Goal: Information Seeking & Learning: Compare options

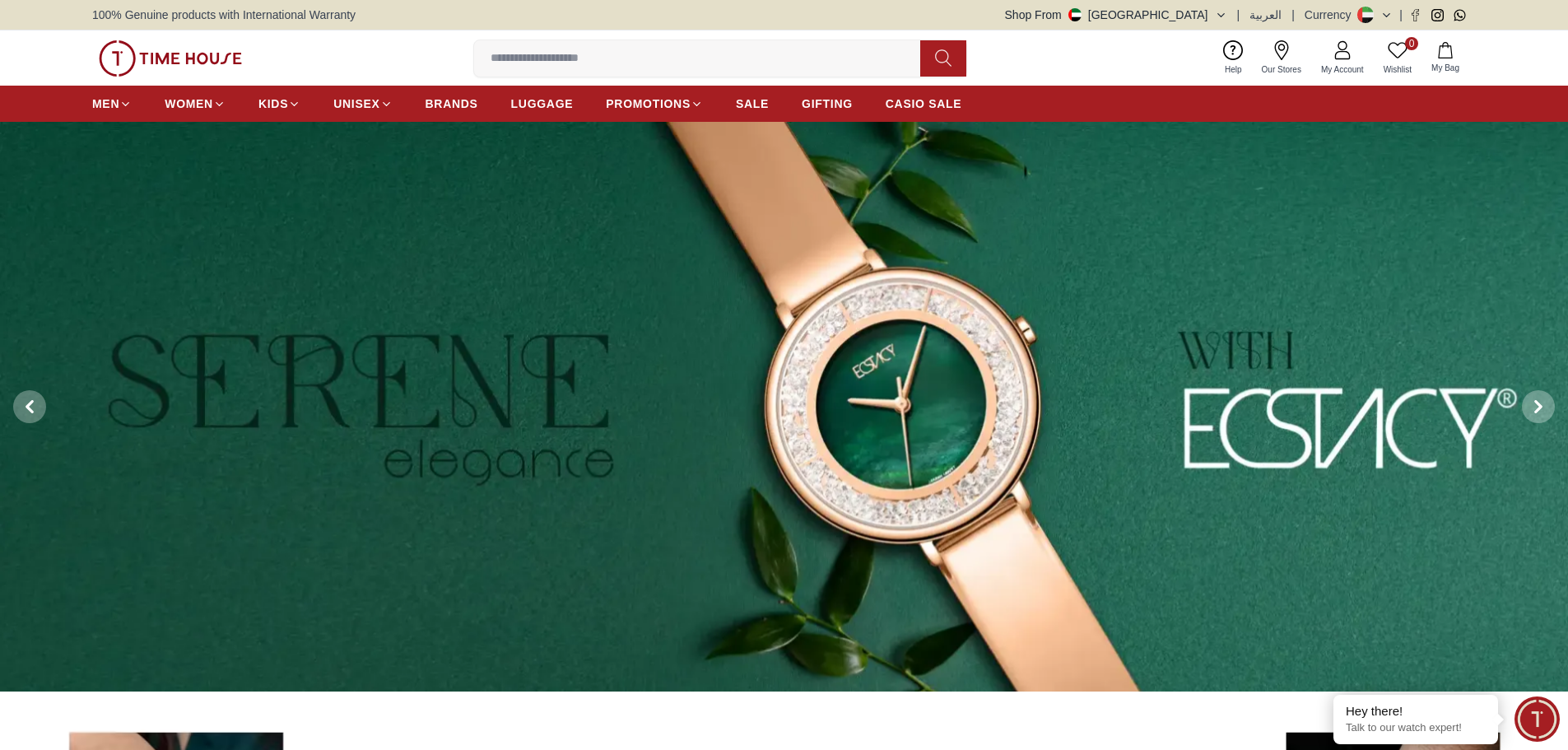
click at [788, 66] on input at bounding box center [704, 59] width 459 height 33
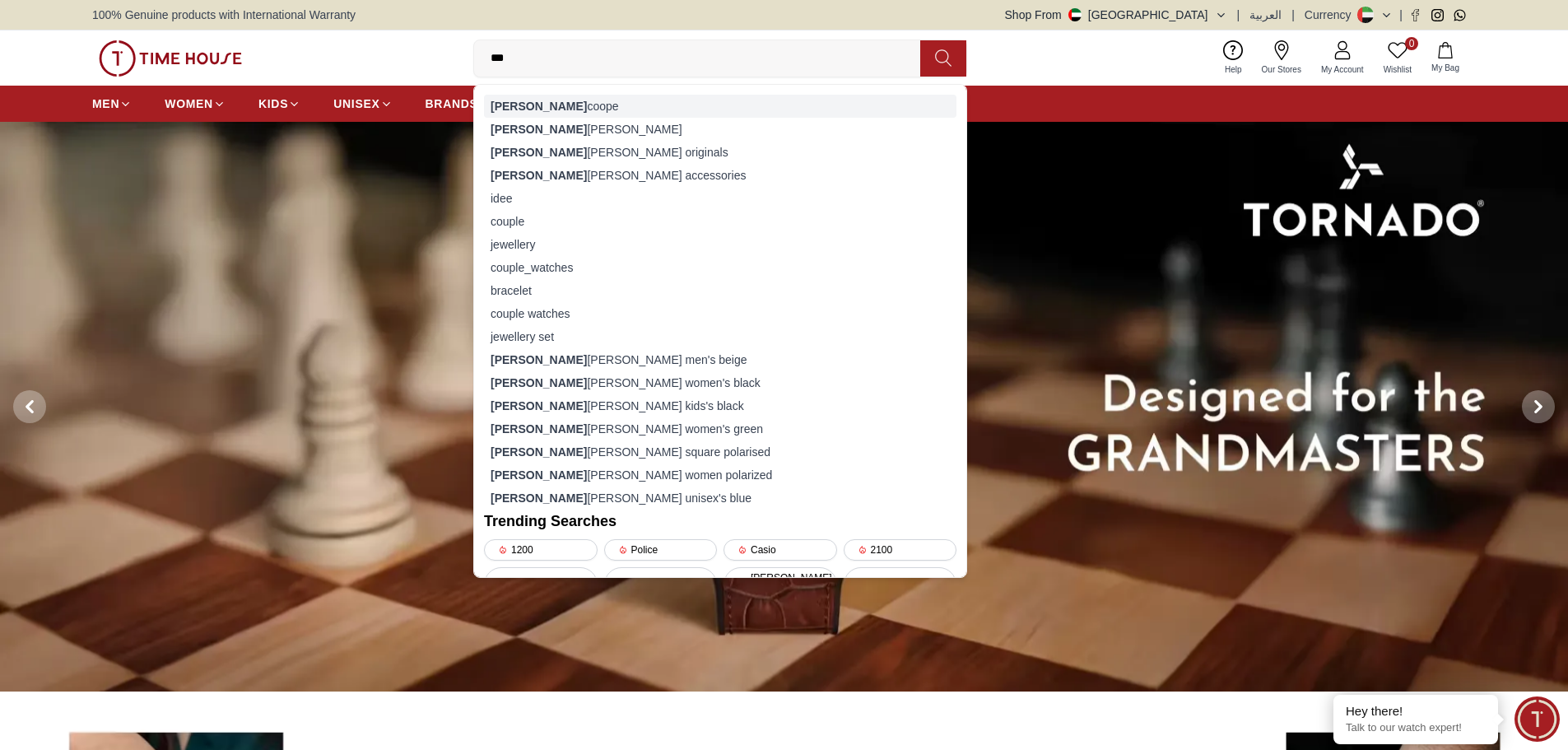
type input "***"
click at [520, 101] on div "[PERSON_NAME]" at bounding box center [719, 107] width 472 height 23
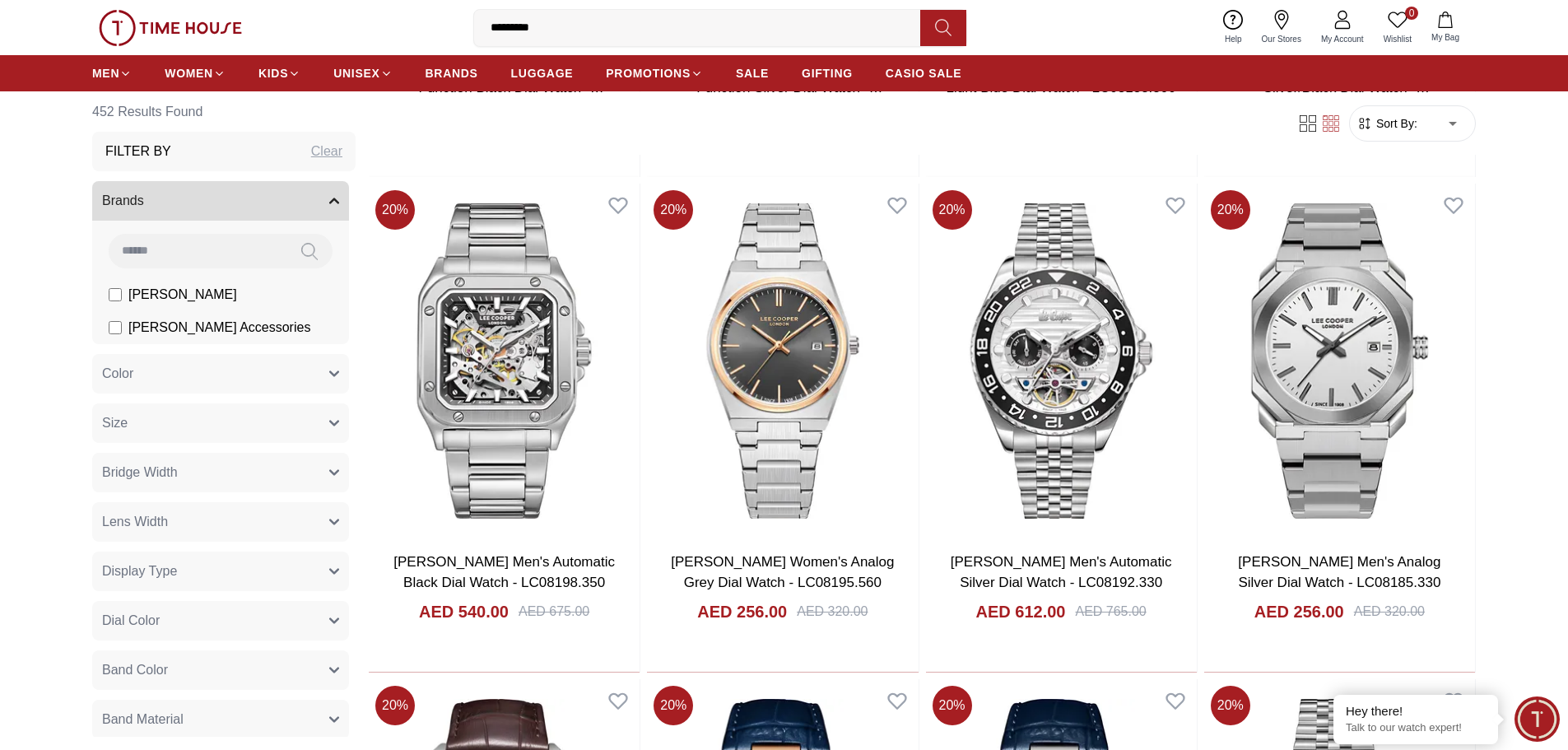
scroll to position [1564, 0]
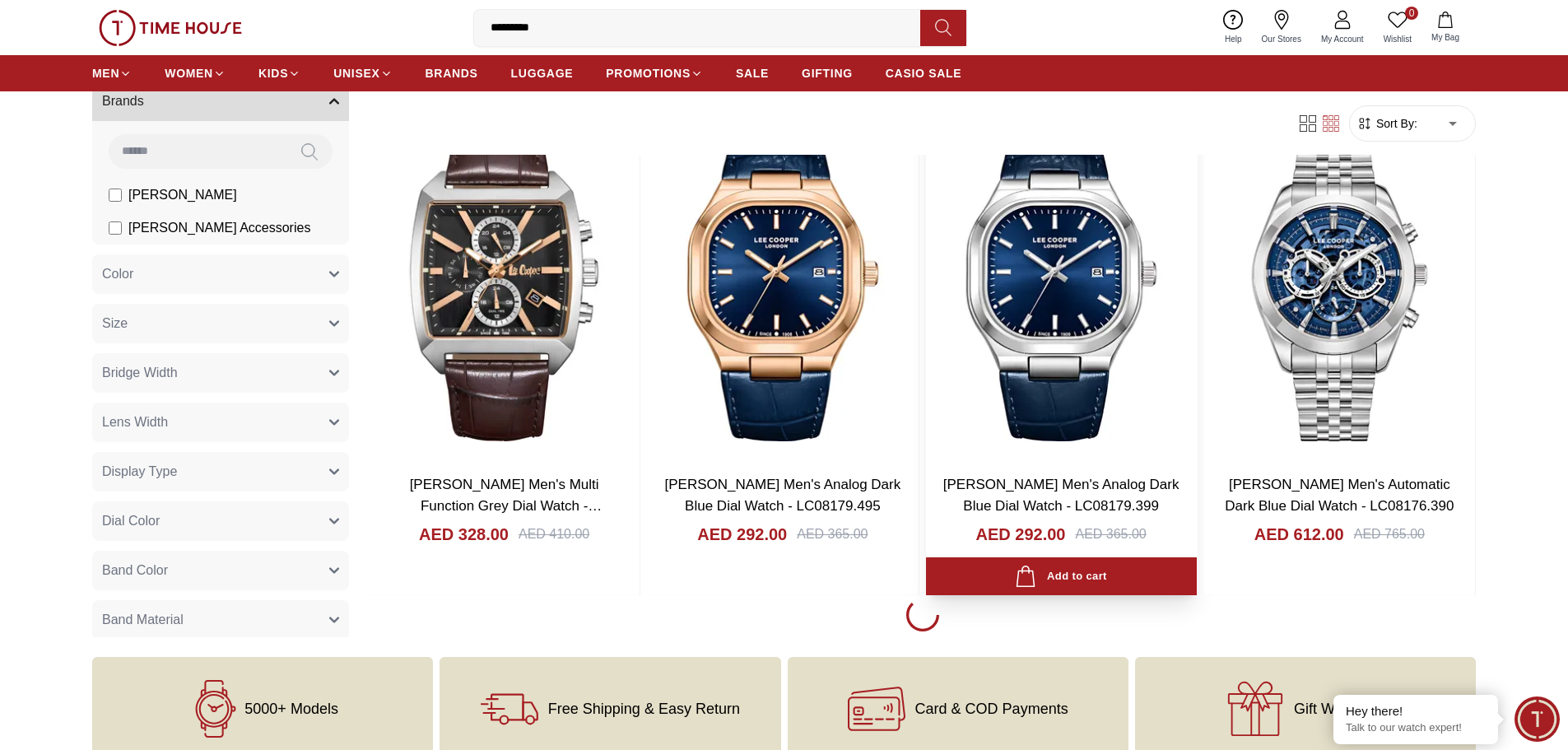
scroll to position [2634, 0]
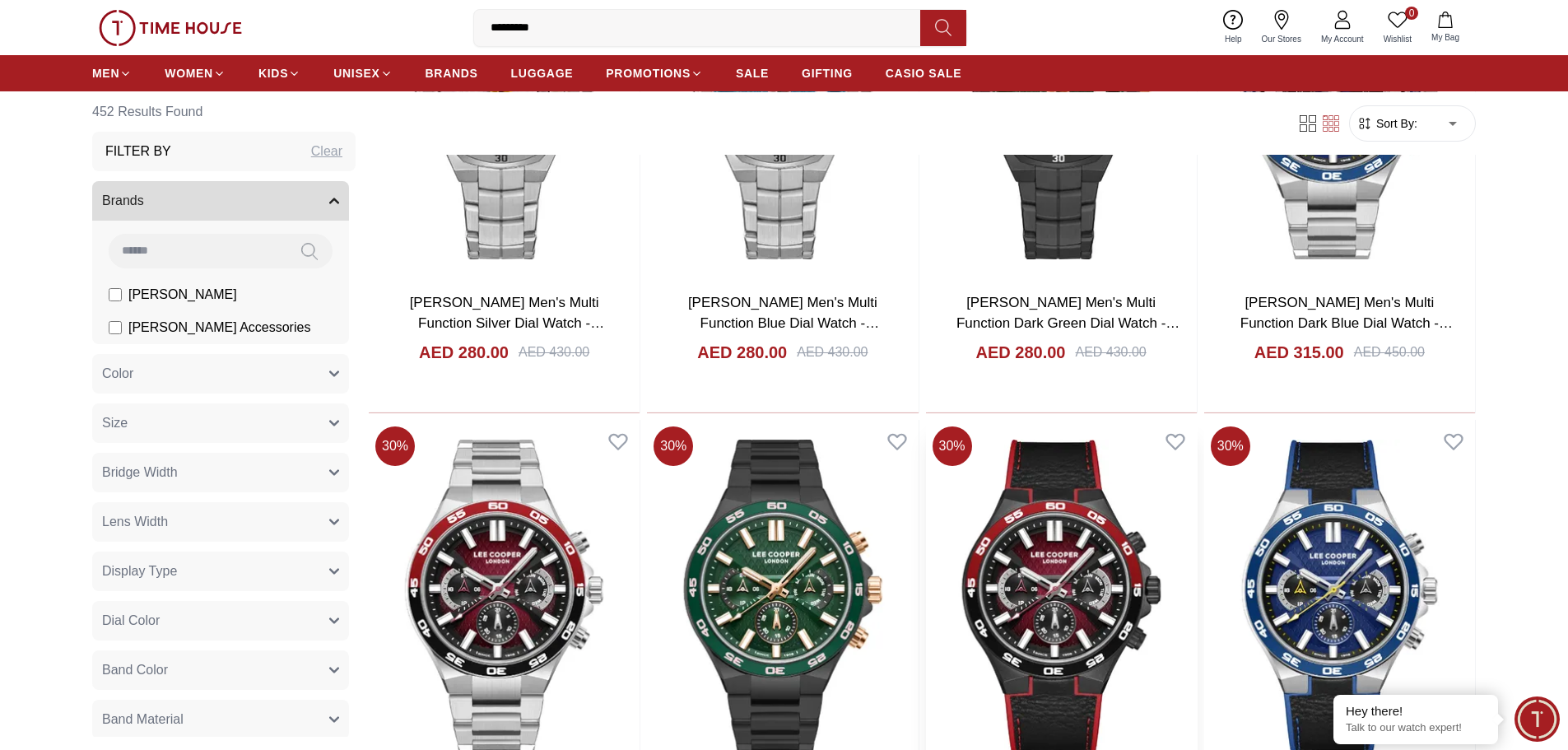
scroll to position [9383, 0]
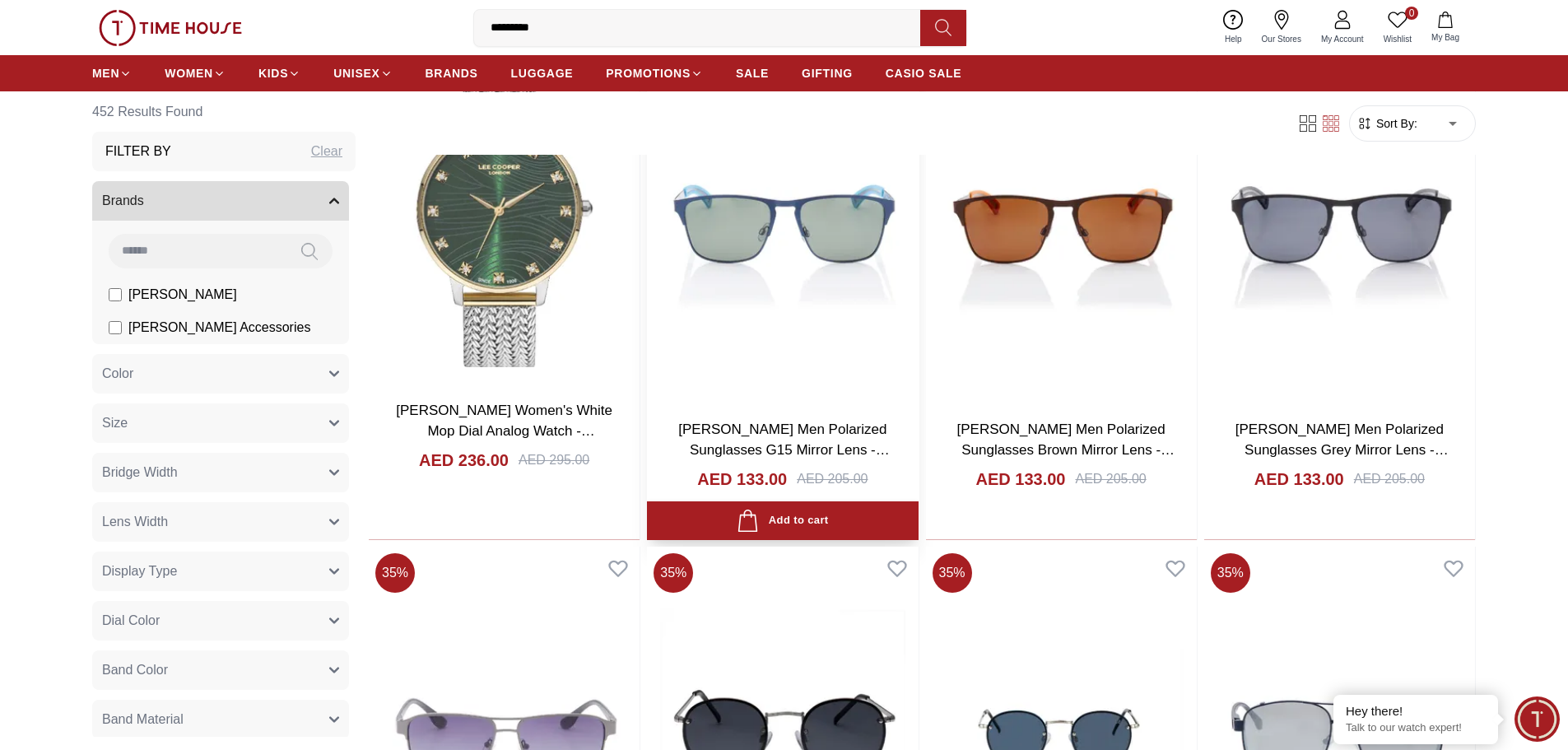
scroll to position [11277, 0]
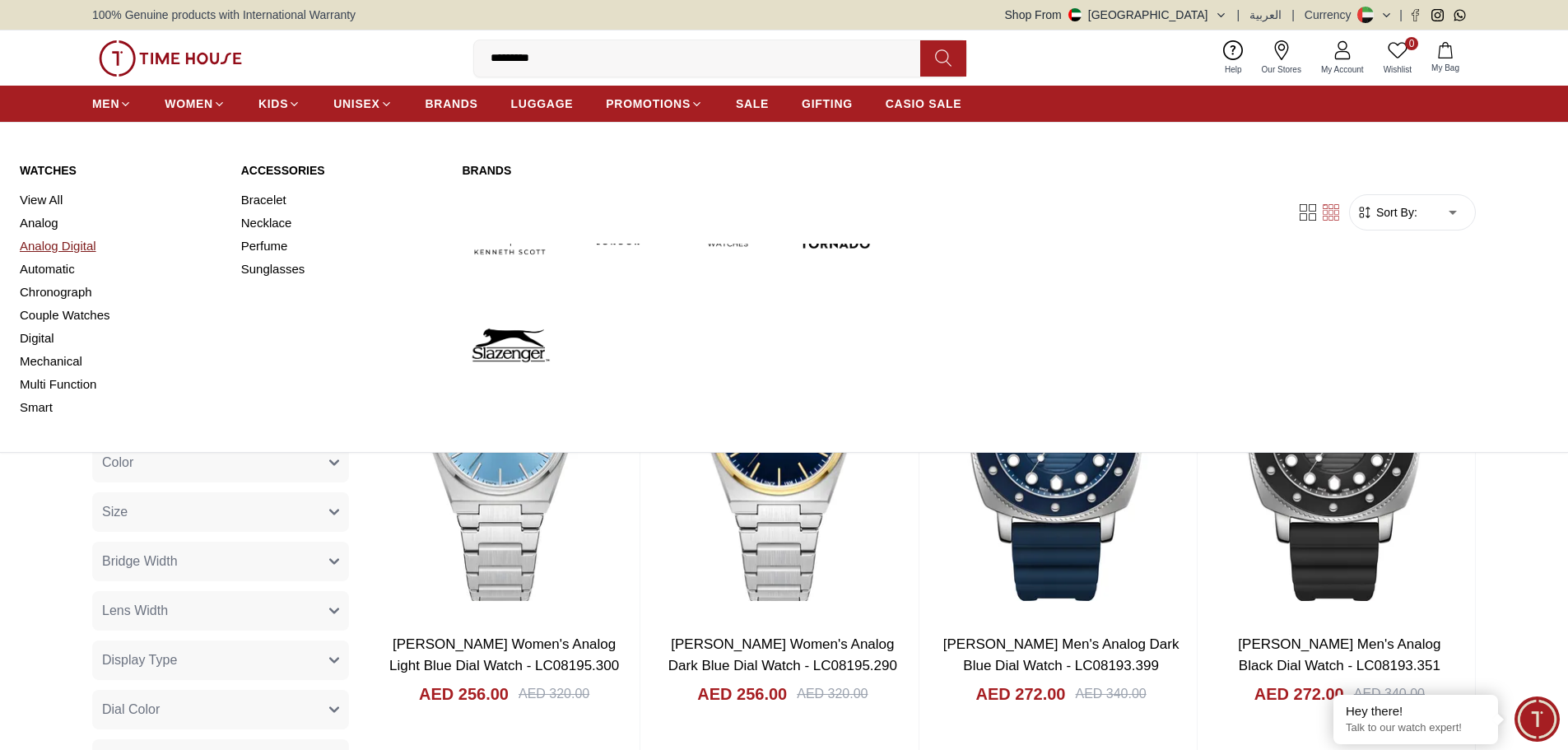
click at [44, 240] on link "Analog Digital" at bounding box center [120, 246] width 201 height 23
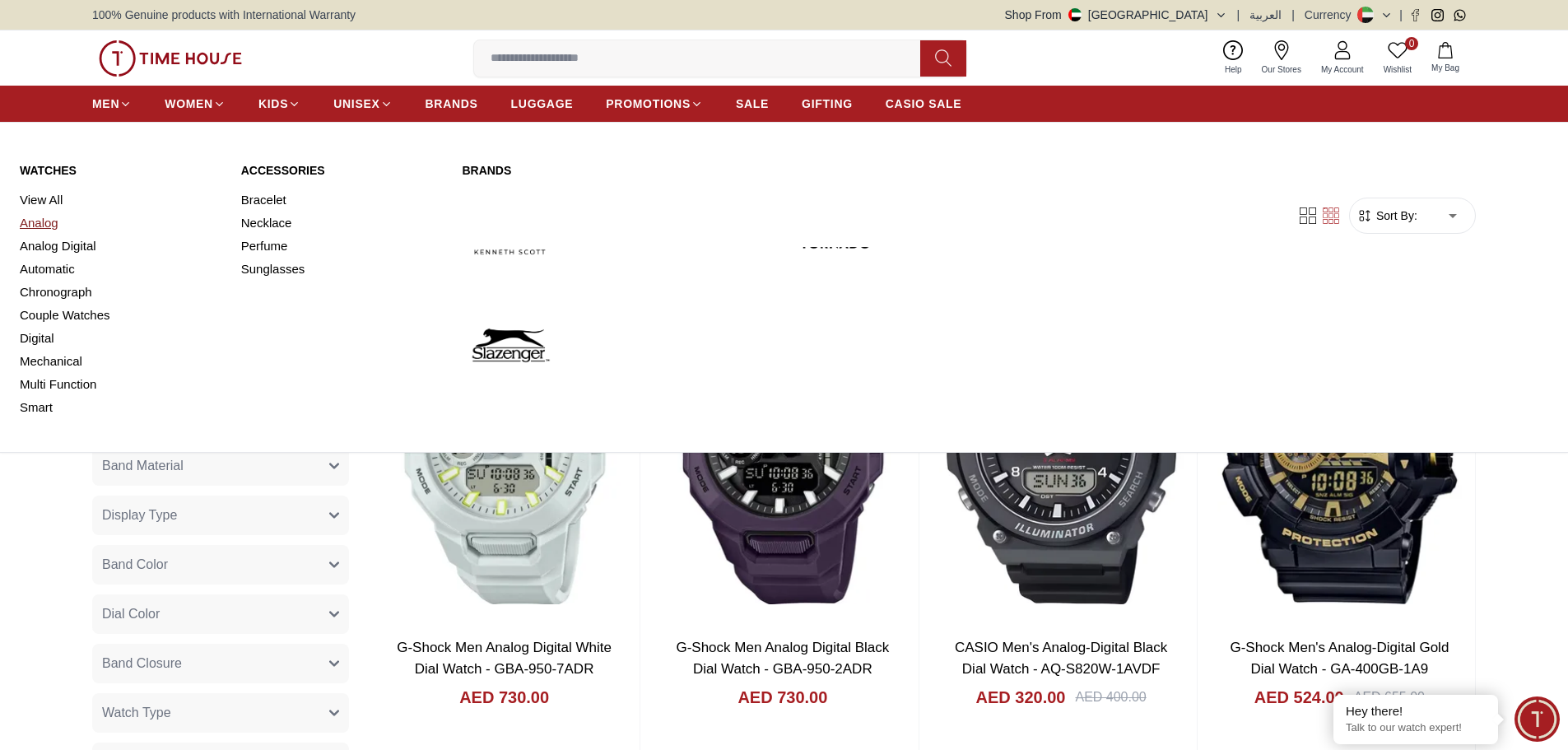
click at [49, 225] on link "Analog" at bounding box center [120, 223] width 201 height 23
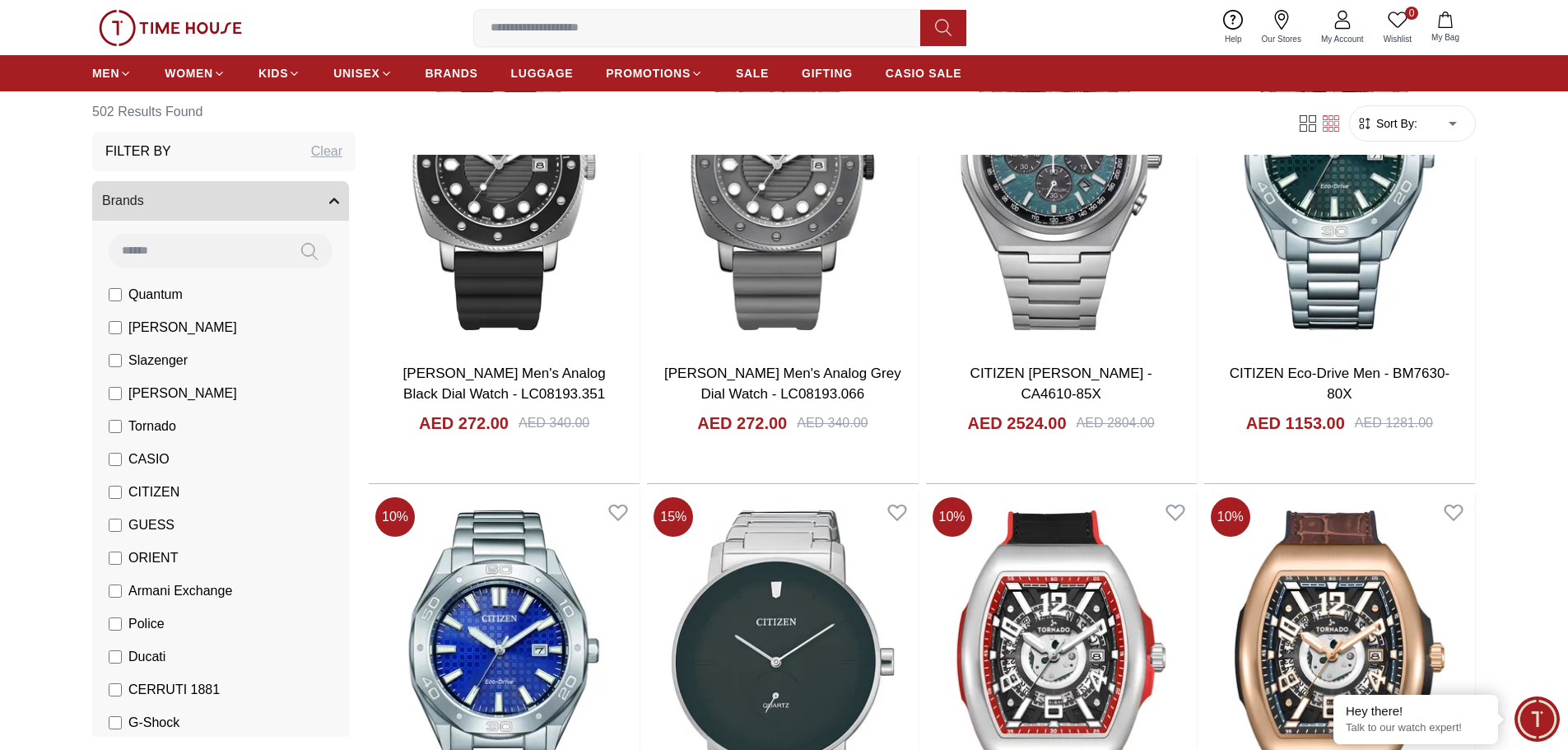
scroll to position [494, 0]
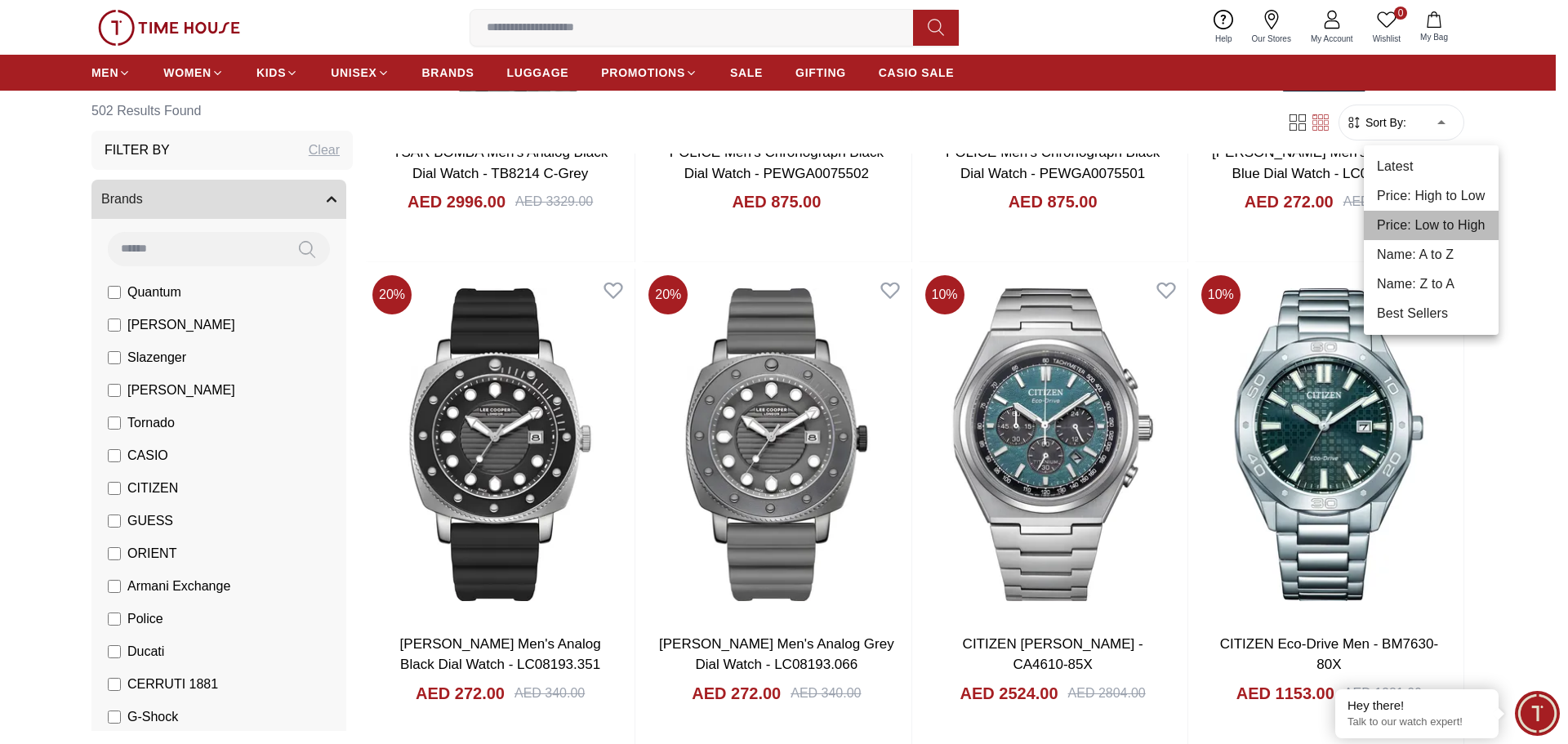
click at [1438, 225] on li "Price: Low to High" at bounding box center [1431, 225] width 135 height 29
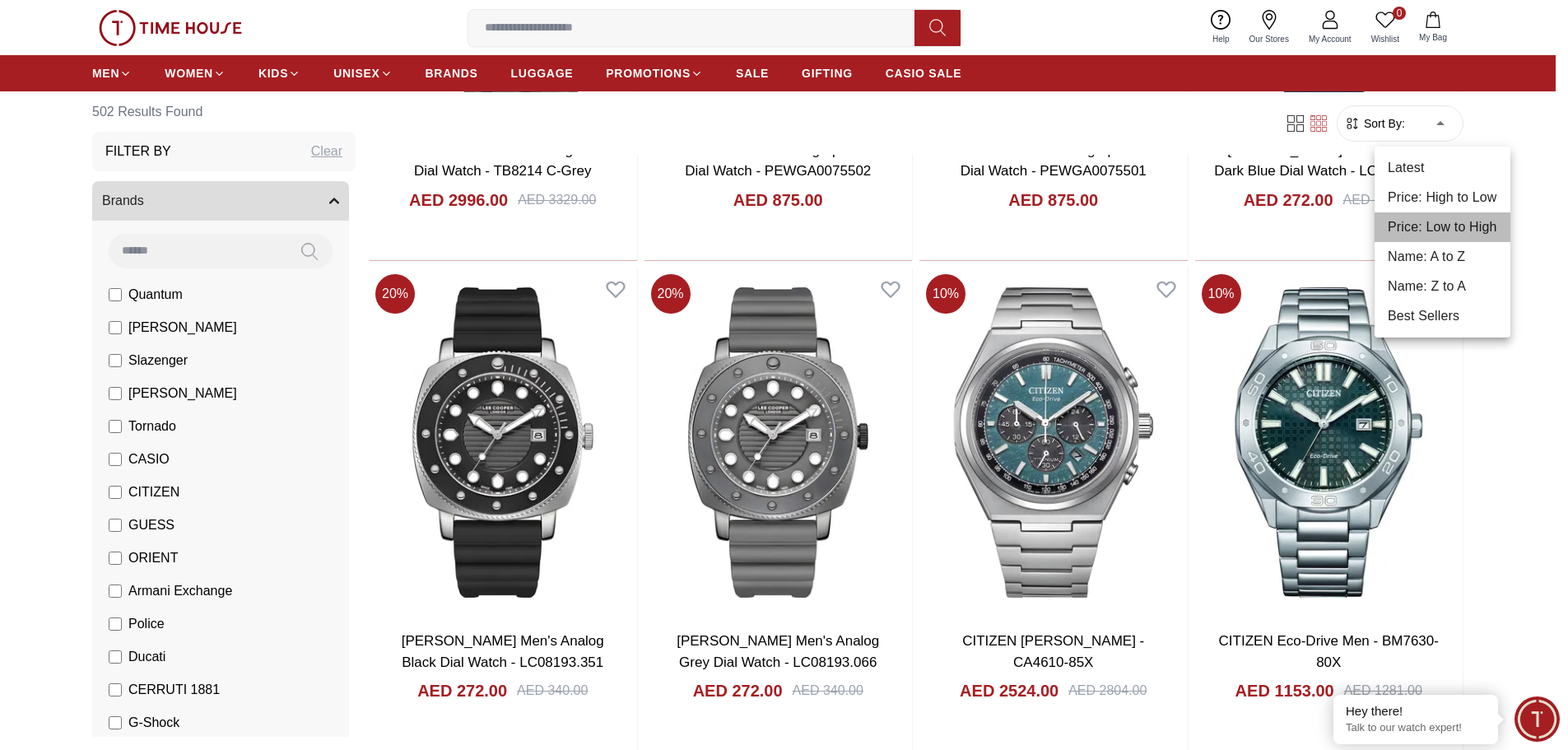
type input "*"
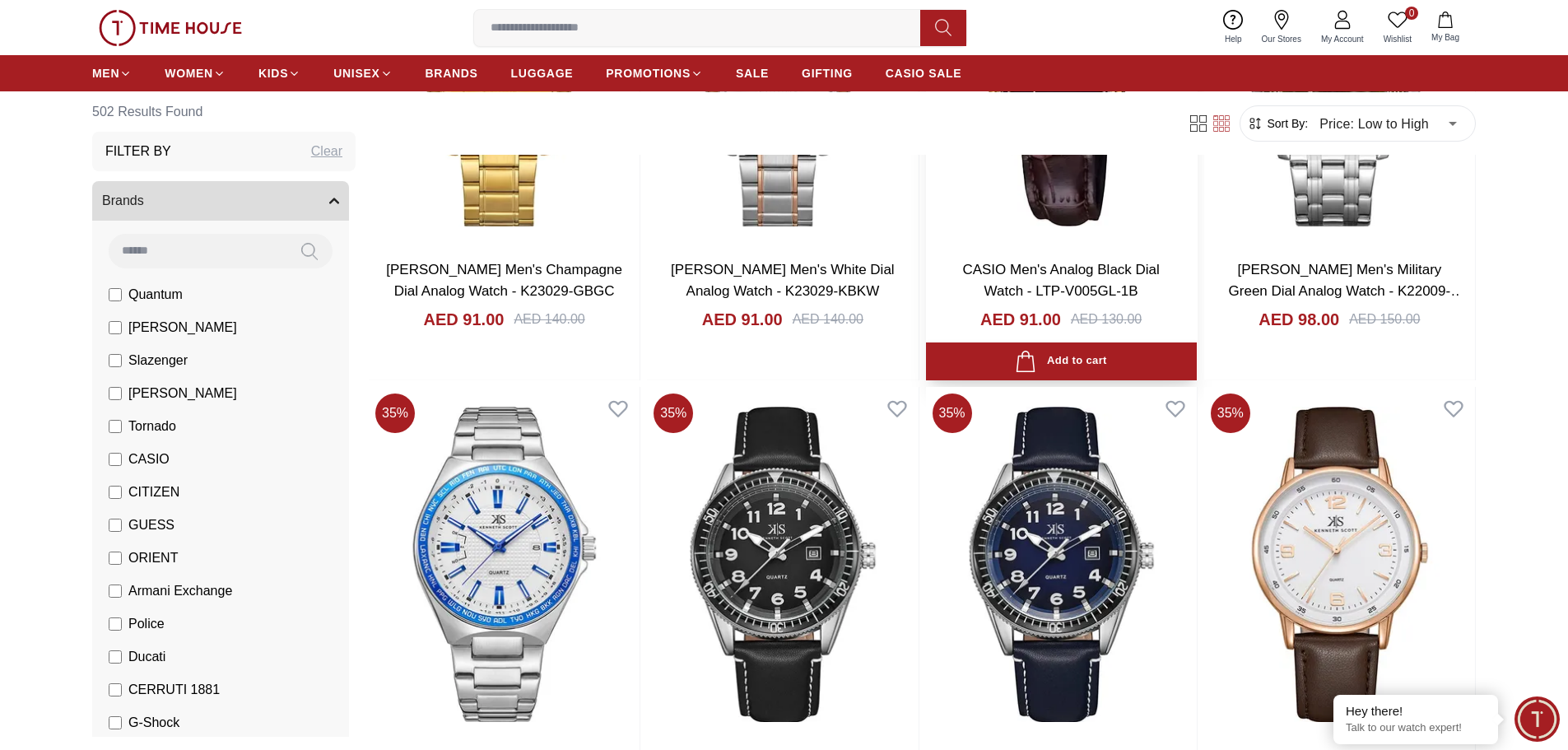
scroll to position [3704, 0]
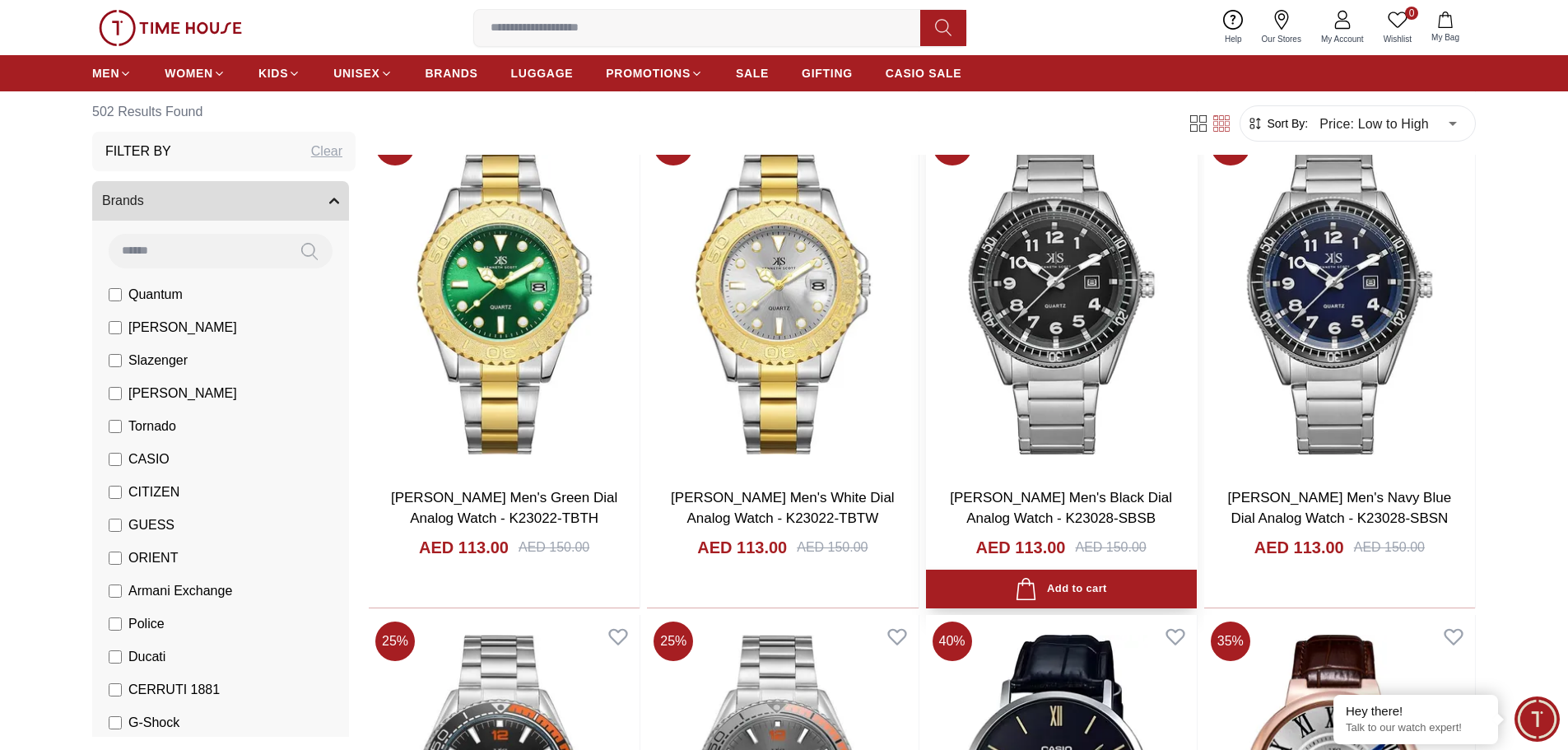
scroll to position [6009, 0]
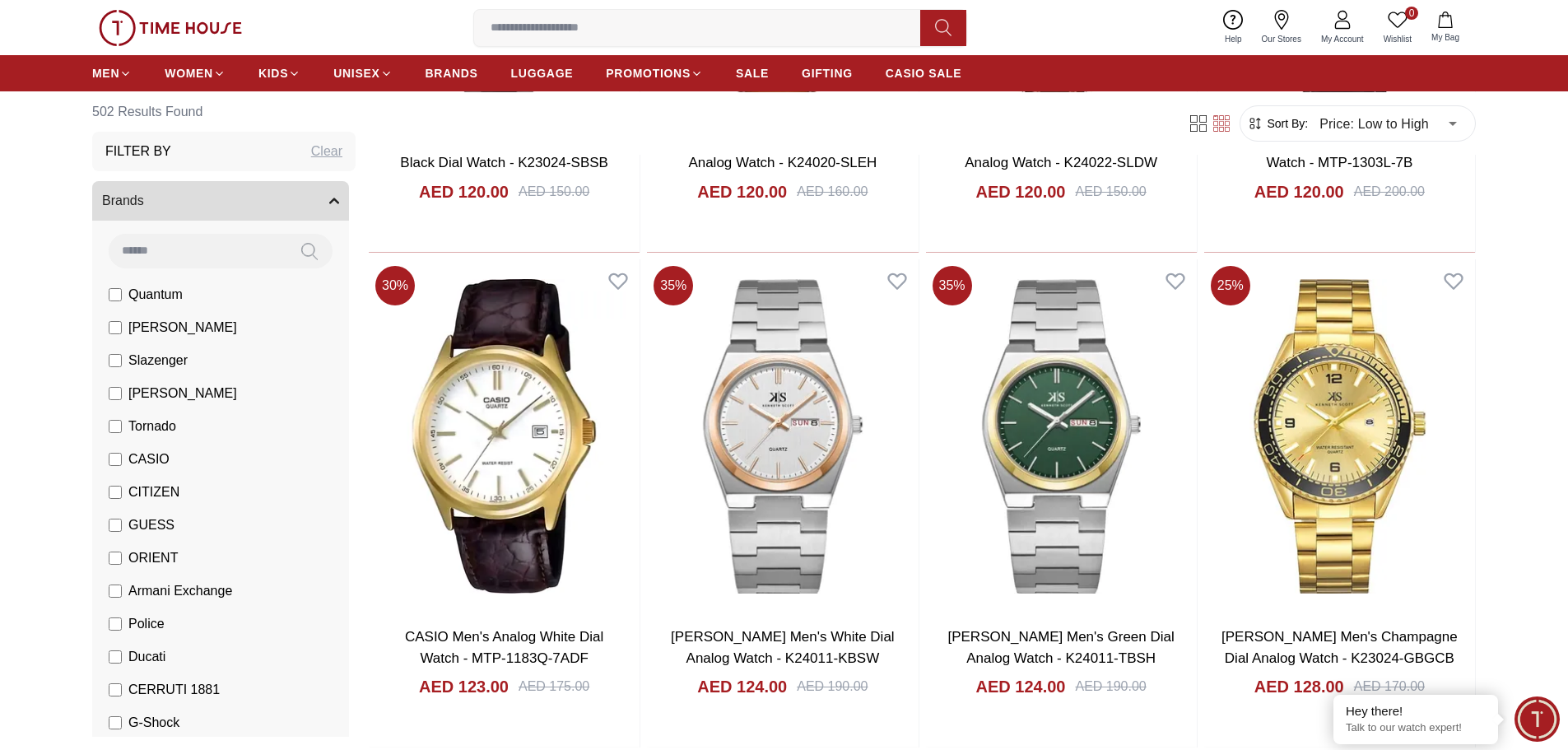
scroll to position [8561, 0]
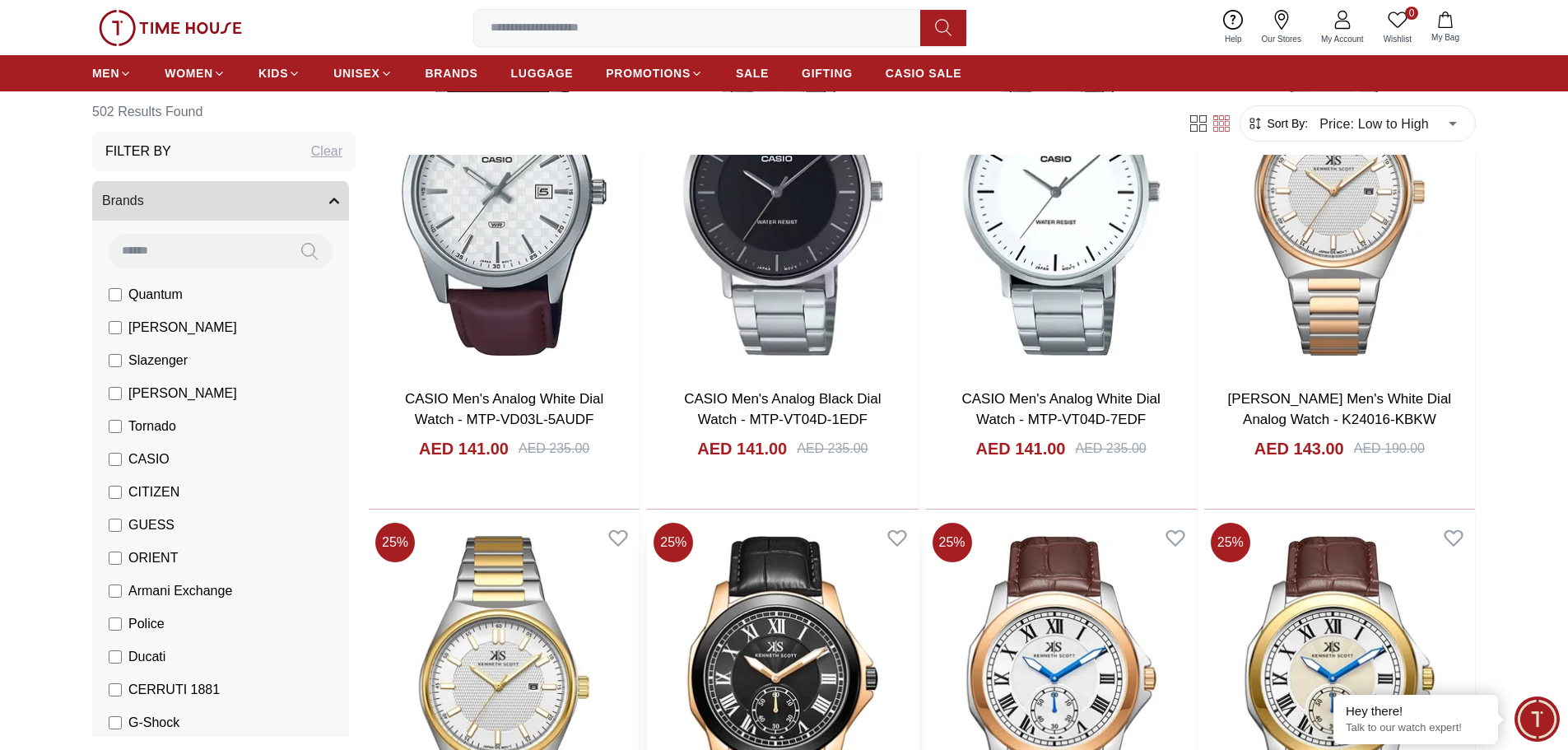
scroll to position [11853, 0]
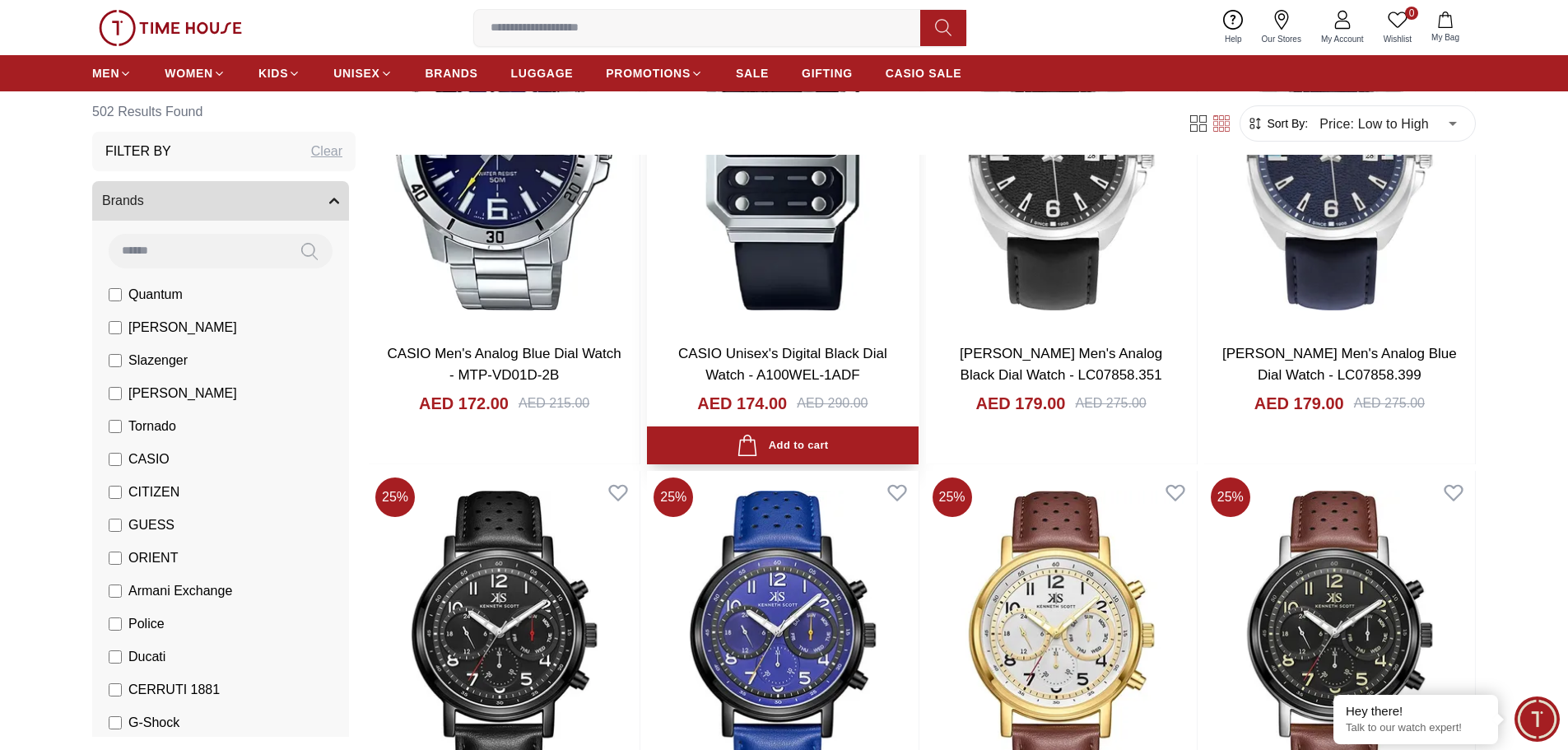
scroll to position [16839, 0]
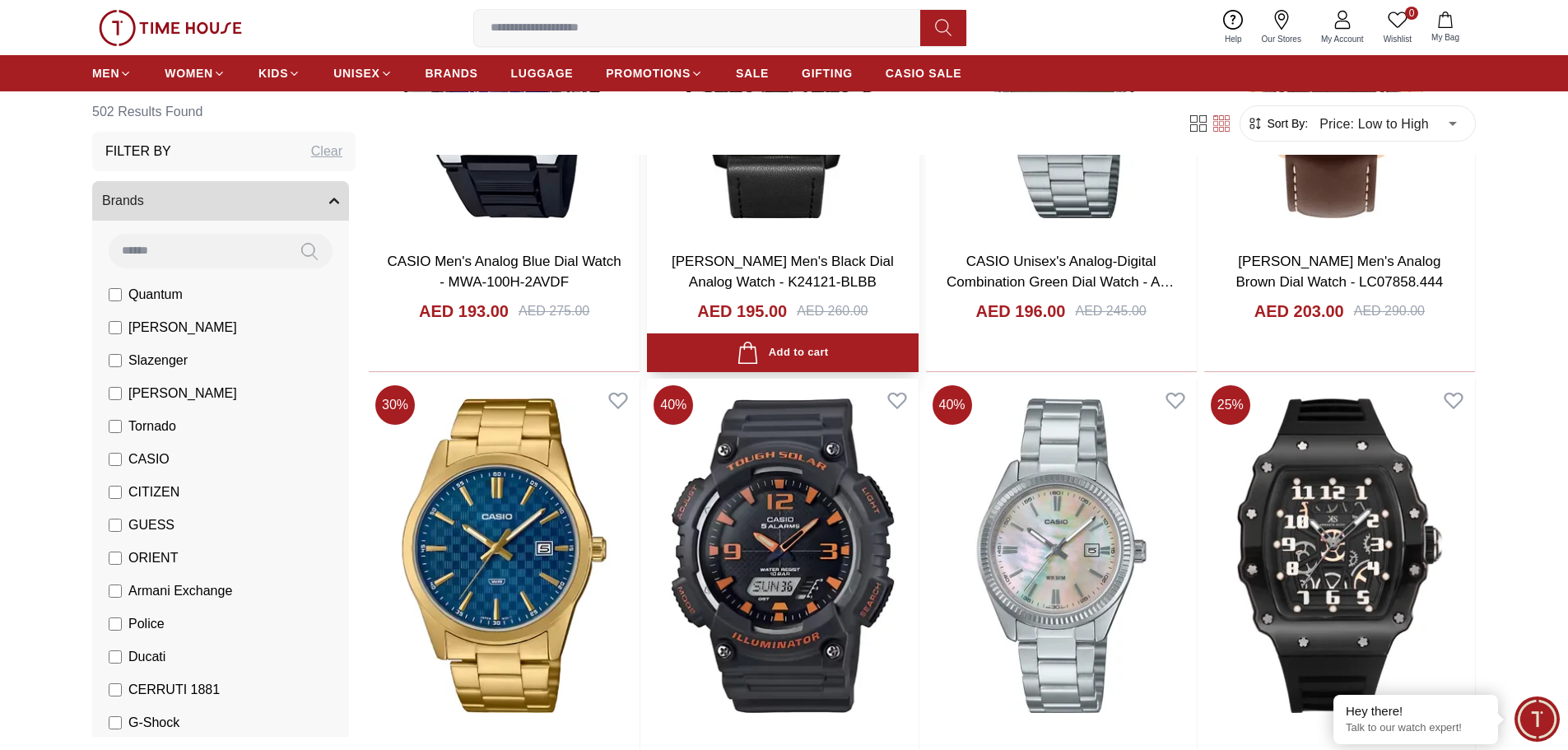
scroll to position [19390, 0]
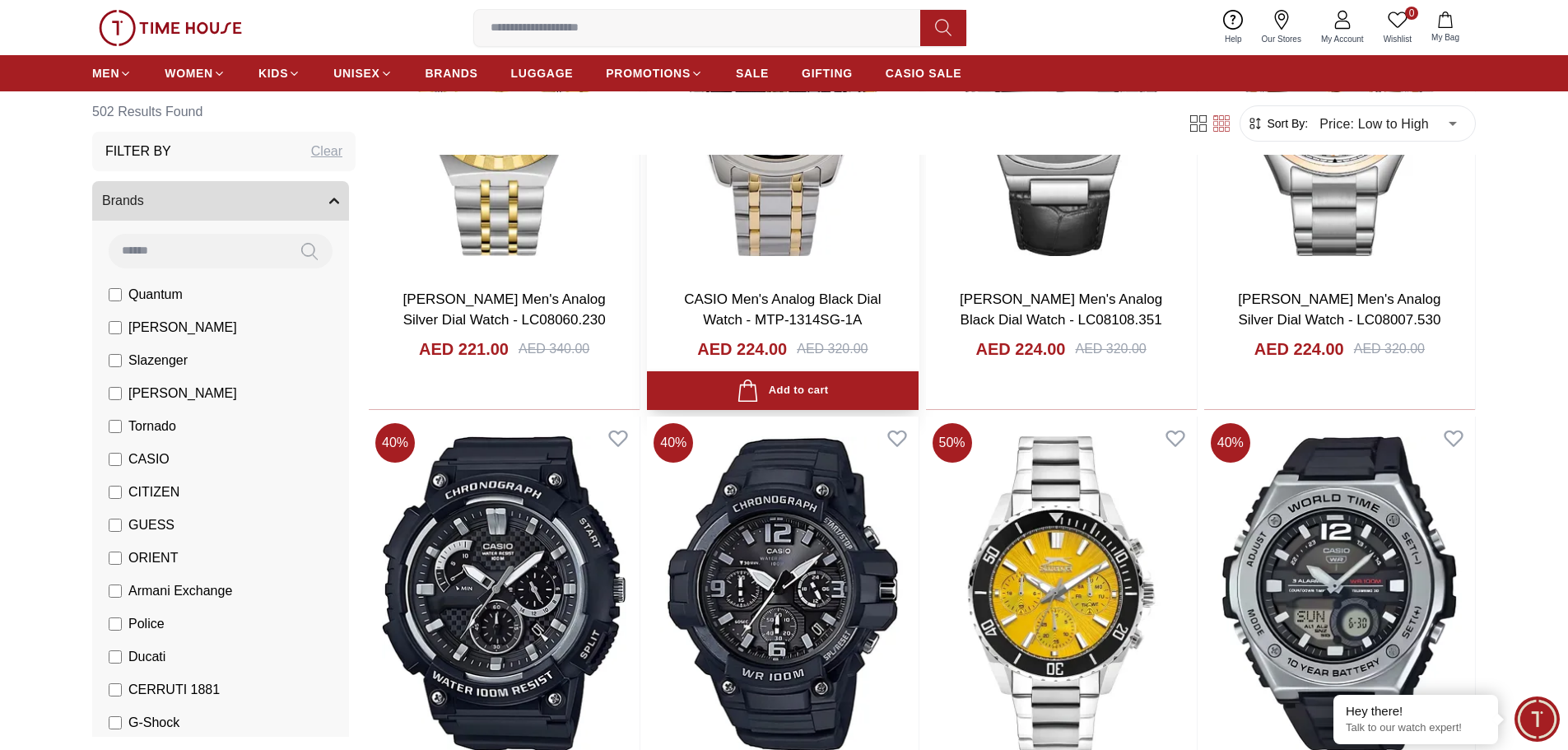
scroll to position [21860, 0]
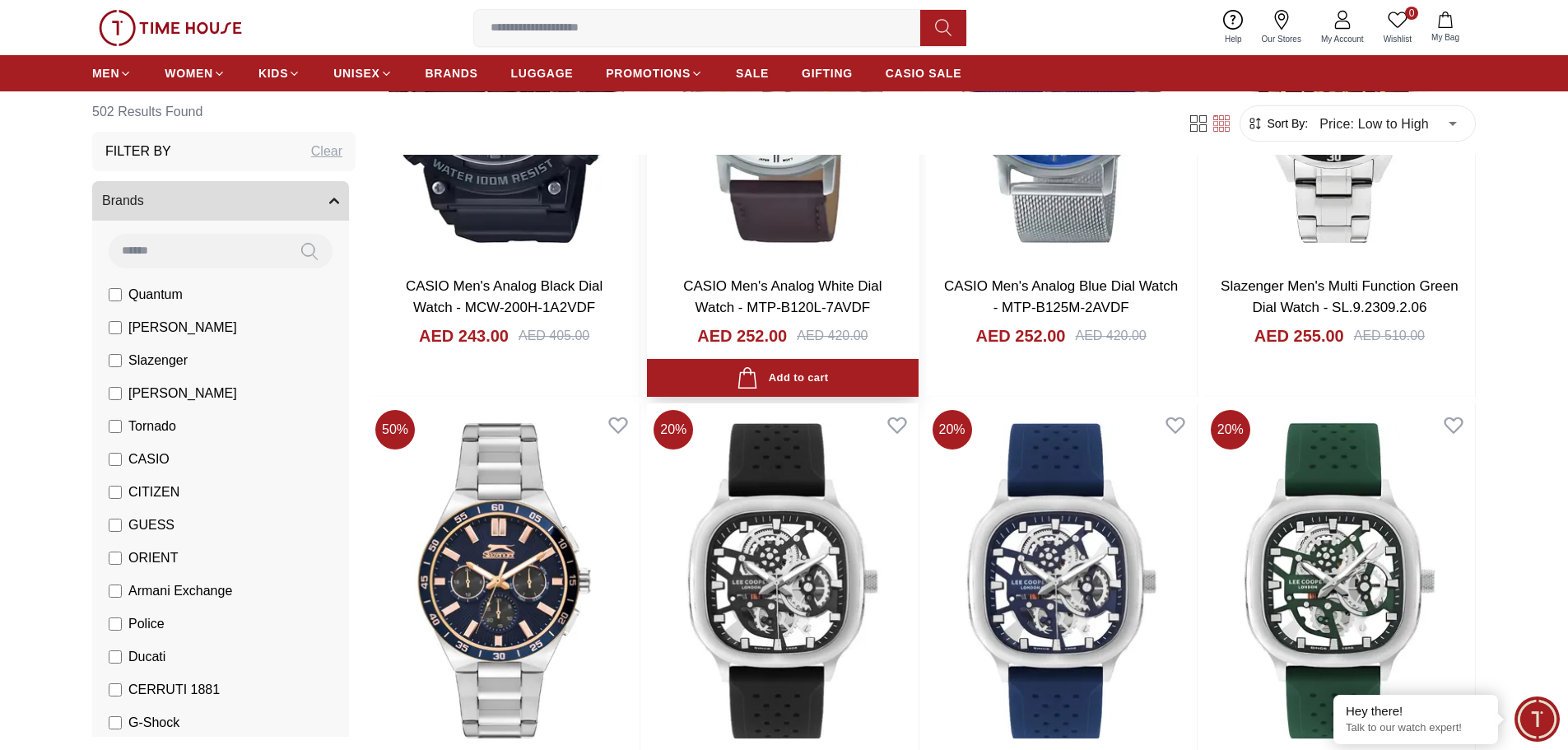
scroll to position [24330, 0]
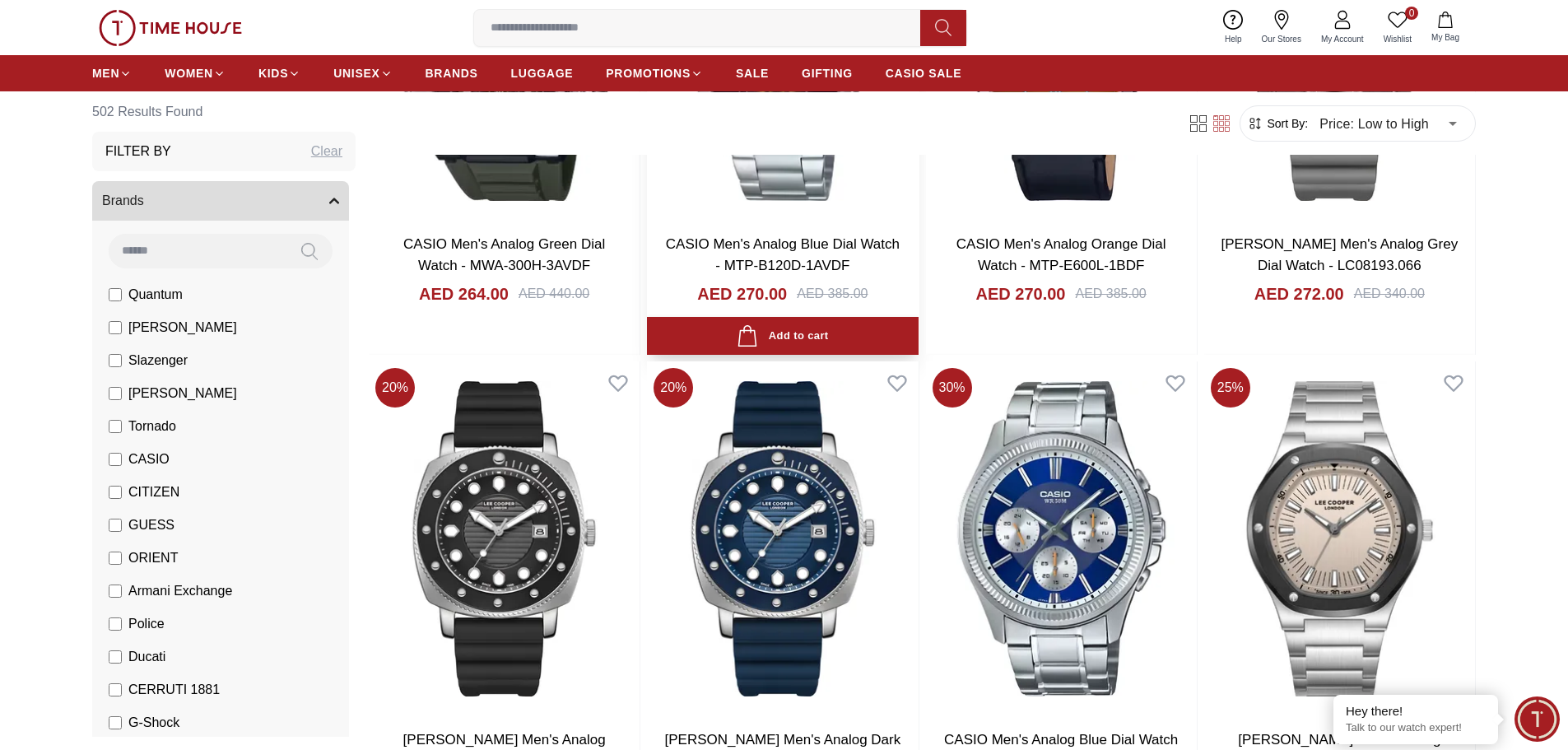
scroll to position [26915, 0]
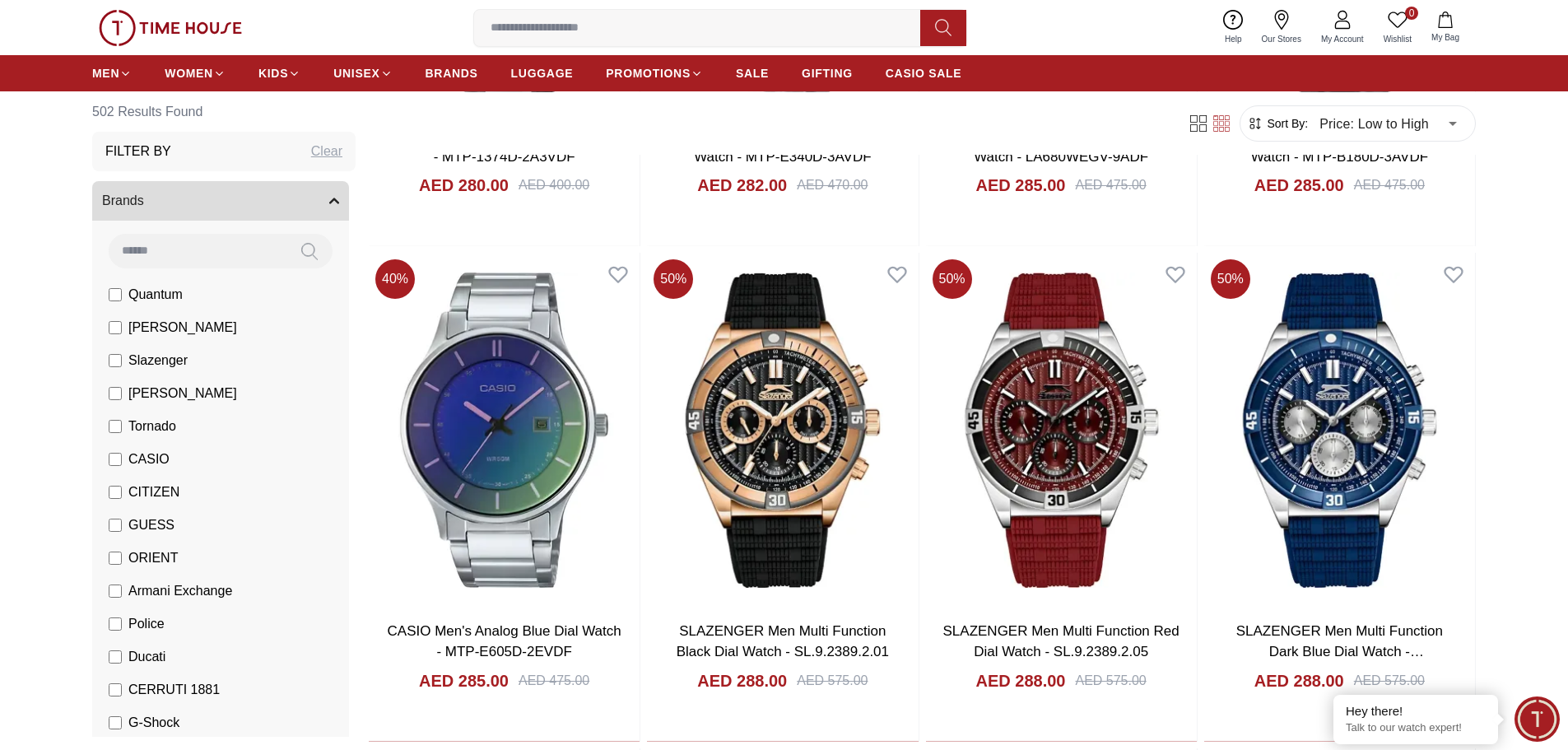
scroll to position [29131, 0]
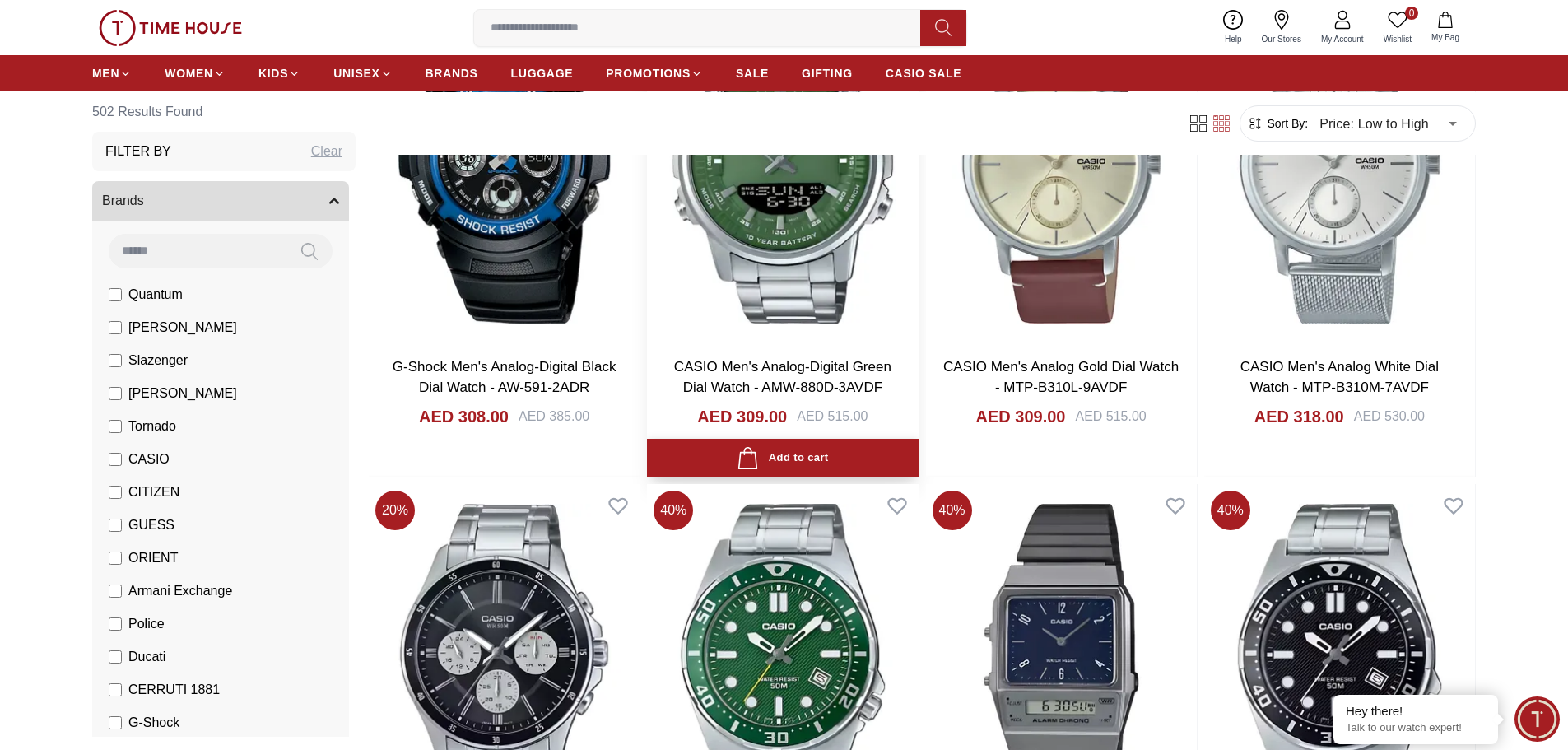
scroll to position [31612, 0]
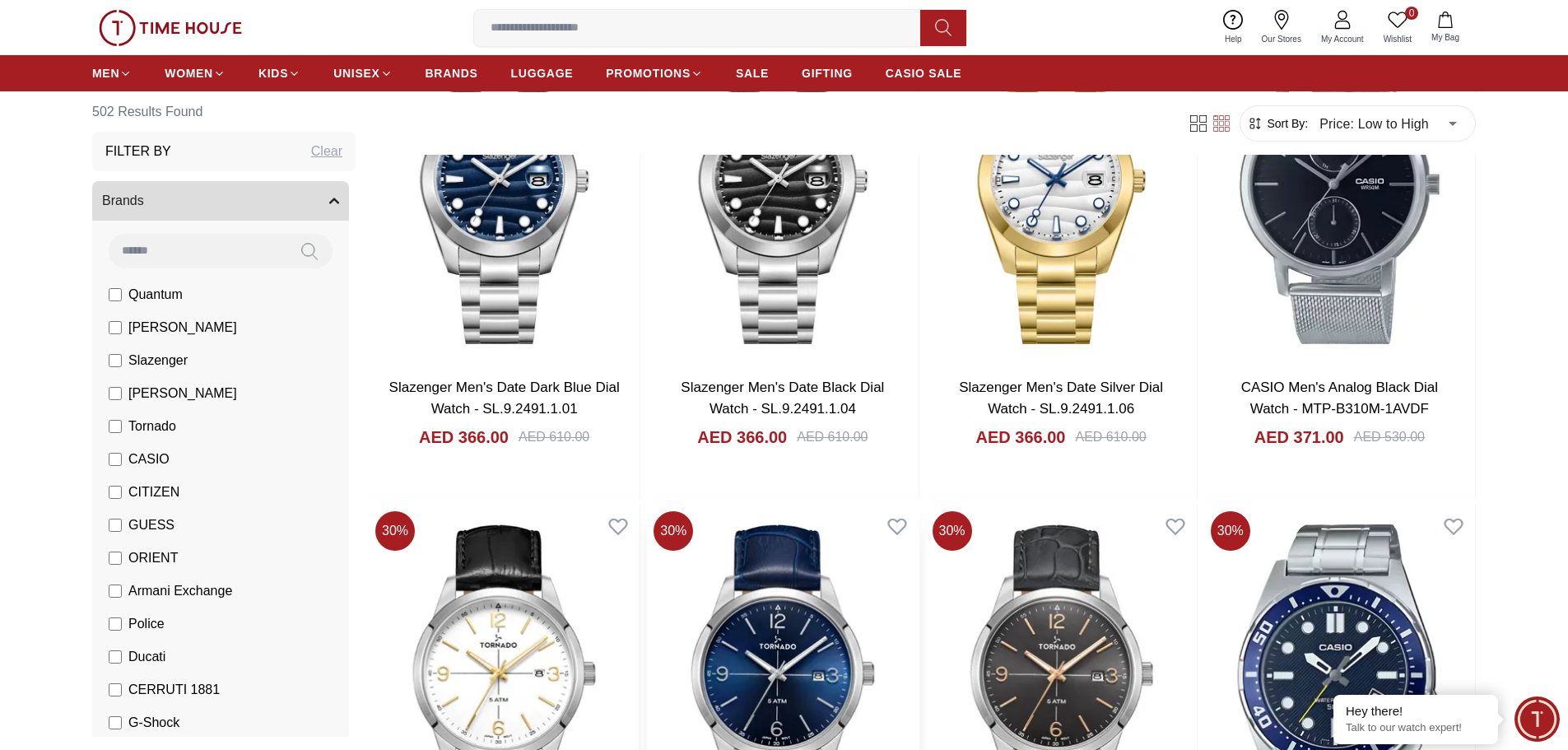
scroll to position [34226, 0]
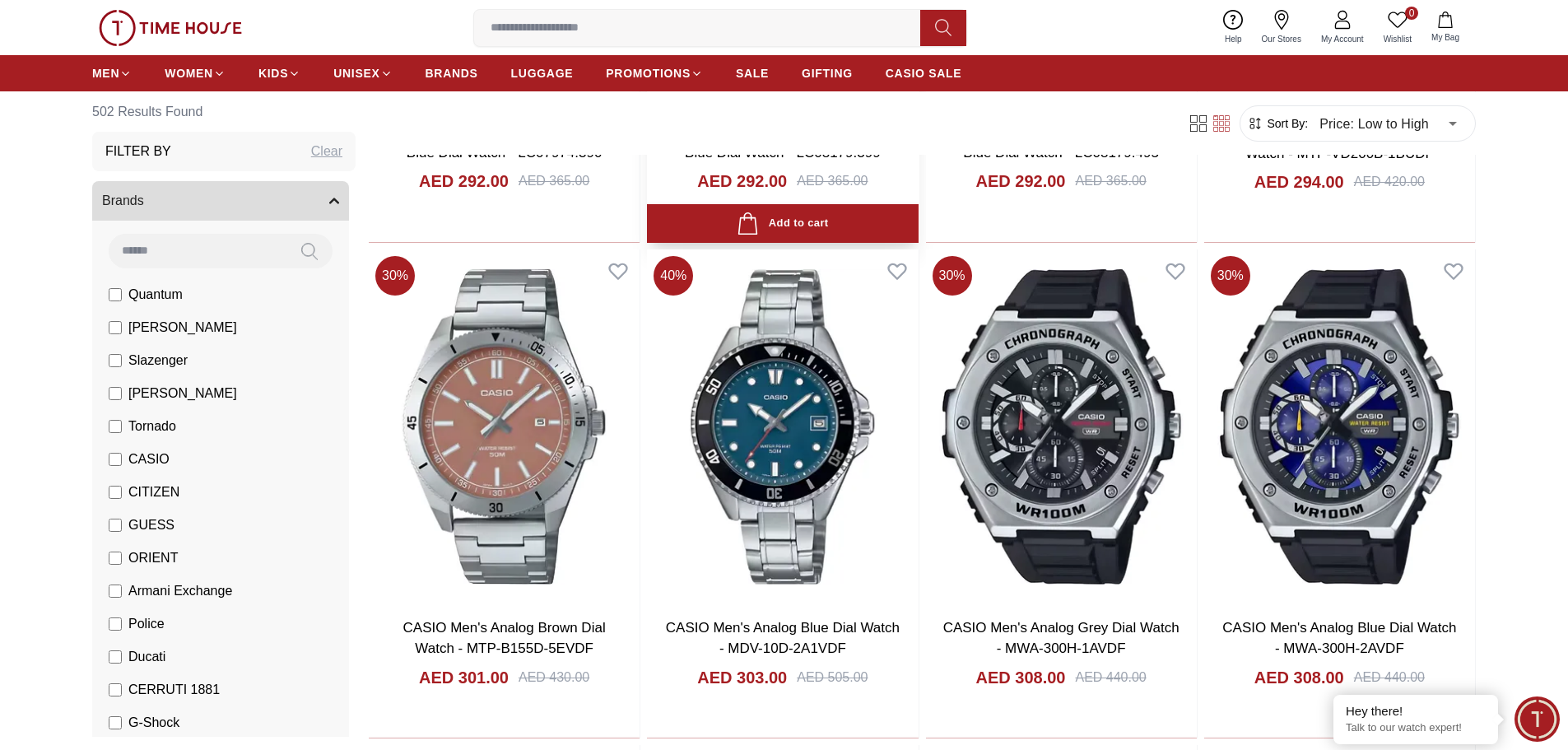
scroll to position [30799, 0]
